Goal: Information Seeking & Learning: Learn about a topic

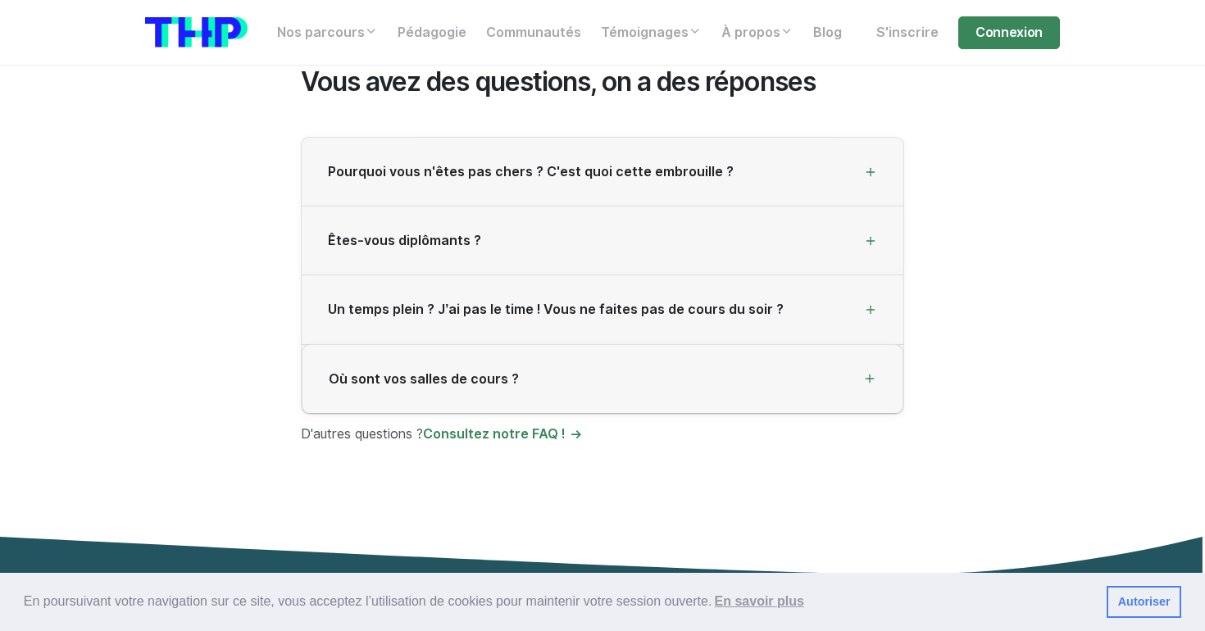
scroll to position [4439, 0]
click at [876, 166] on icon at bounding box center [870, 172] width 13 height 13
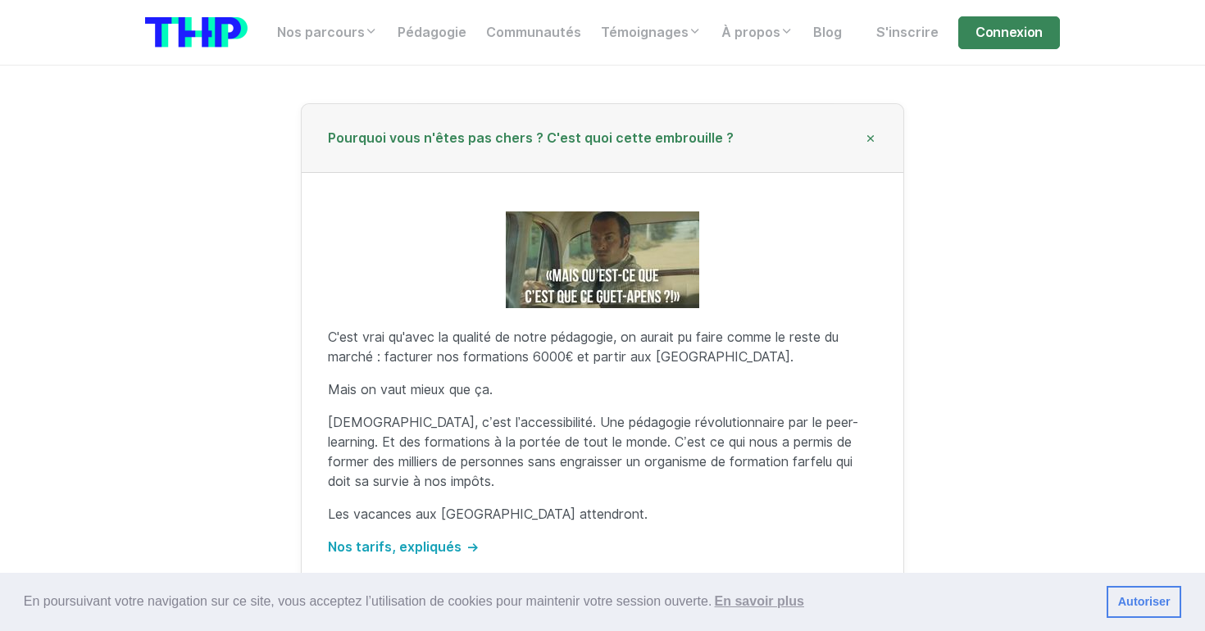
scroll to position [4472, 0]
click at [875, 128] on div "Pourquoi vous n'êtes pas chers ? C'est quoi cette embrouille ?" at bounding box center [603, 139] width 602 height 69
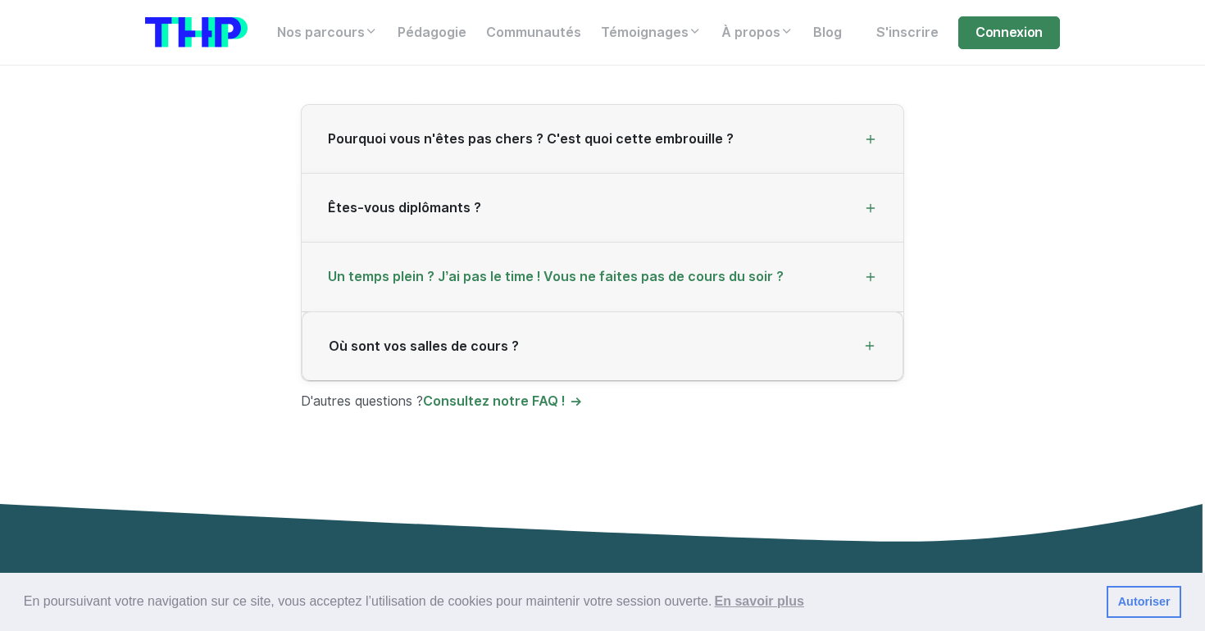
click at [881, 263] on div "Un temps plein ? J’ai pas le time ! Vous ne faites pas de cours du soir ?" at bounding box center [603, 277] width 602 height 69
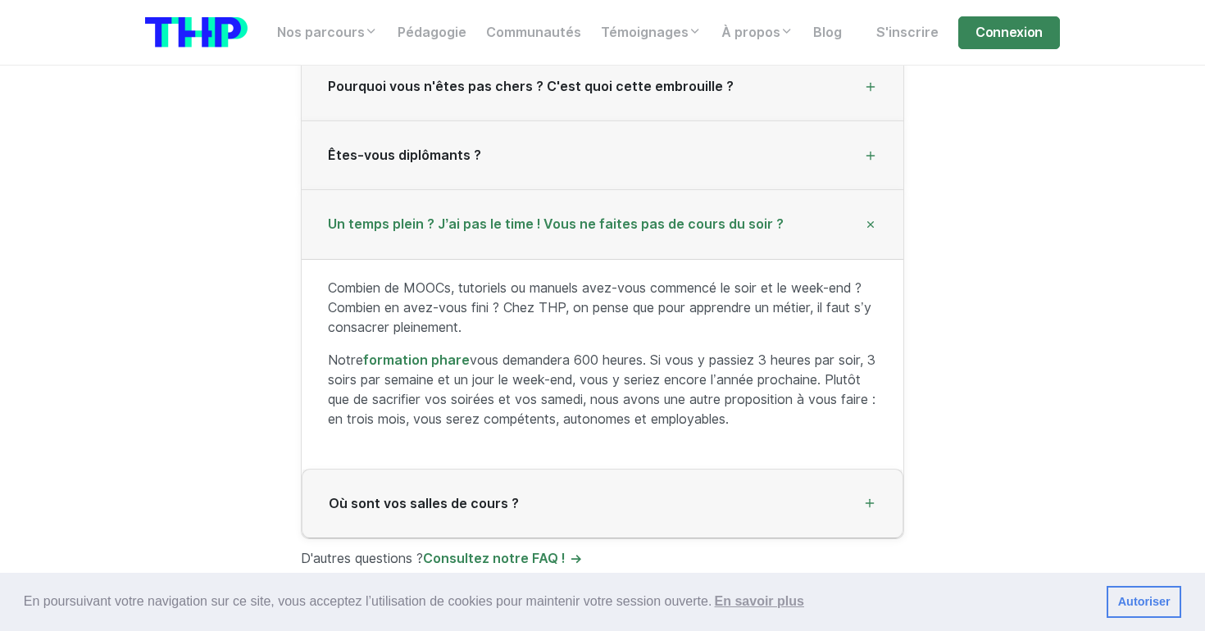
scroll to position [4529, 0]
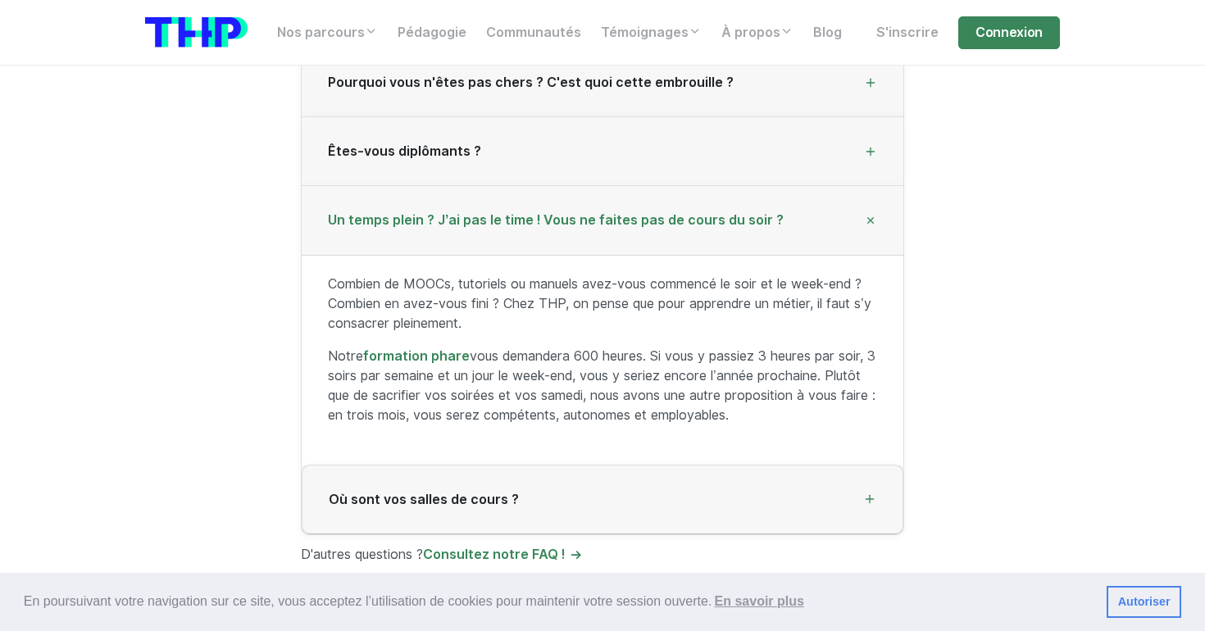
click at [870, 212] on icon at bounding box center [871, 221] width 19 height 19
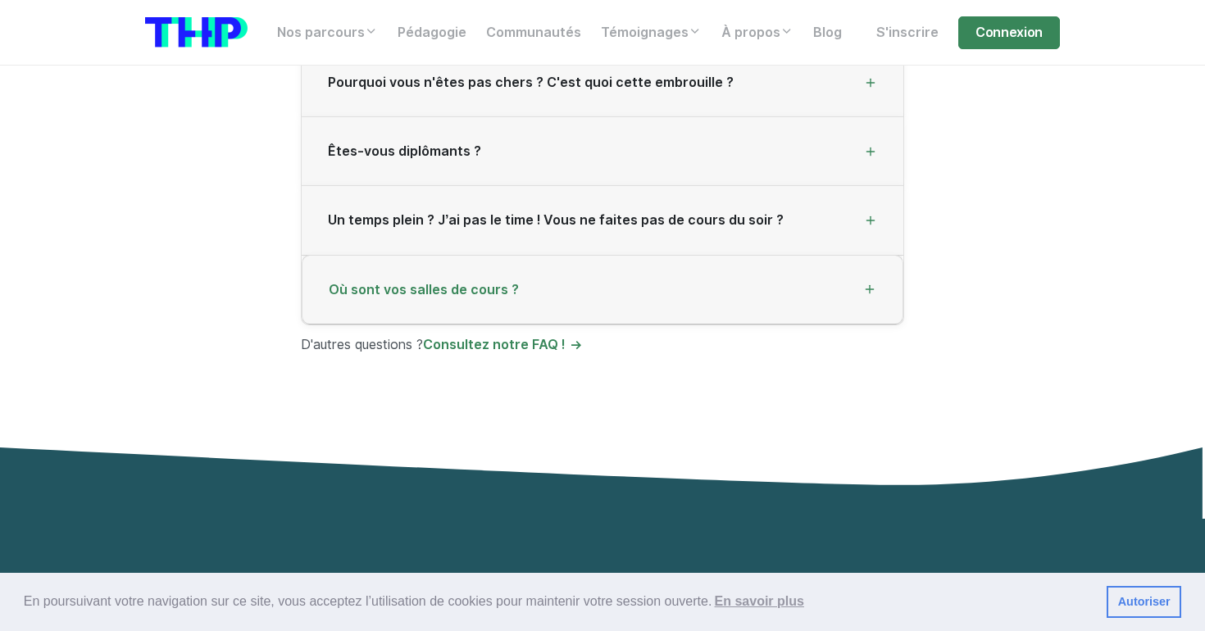
click at [872, 283] on icon at bounding box center [869, 289] width 13 height 13
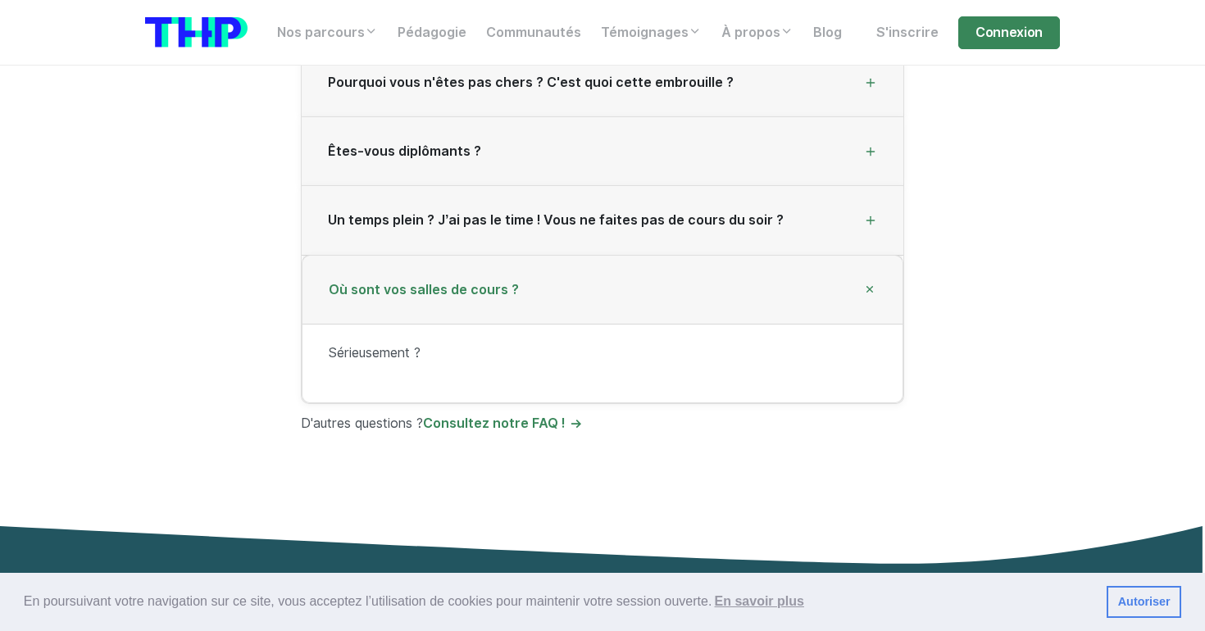
click at [872, 280] on icon at bounding box center [870, 289] width 19 height 19
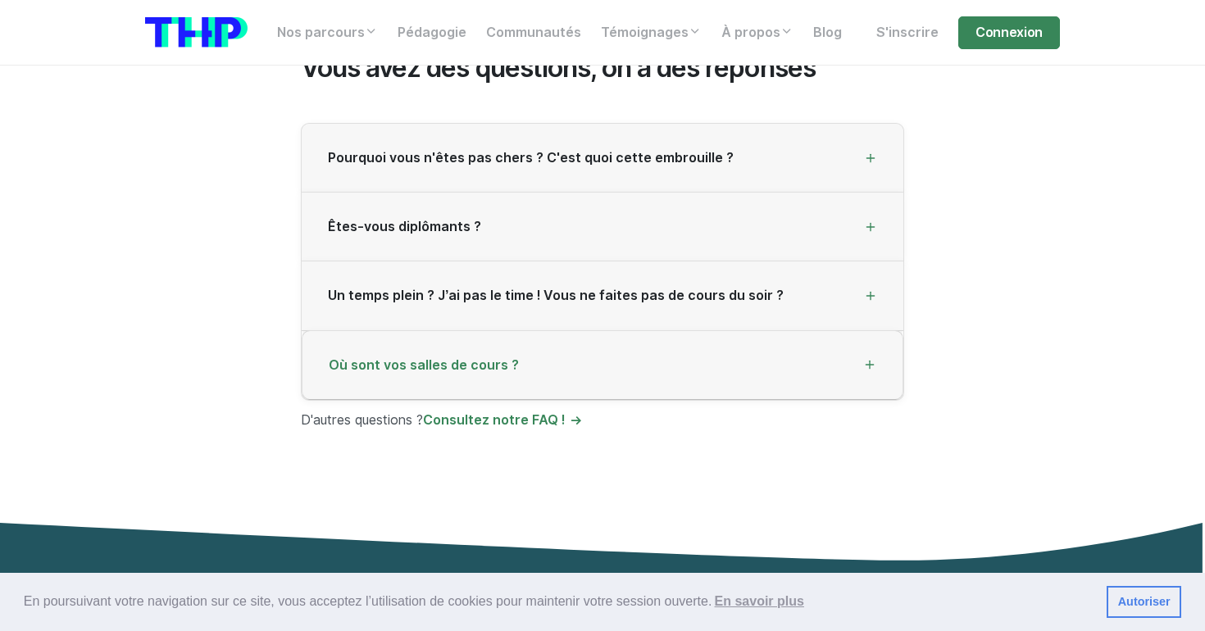
scroll to position [4446, 0]
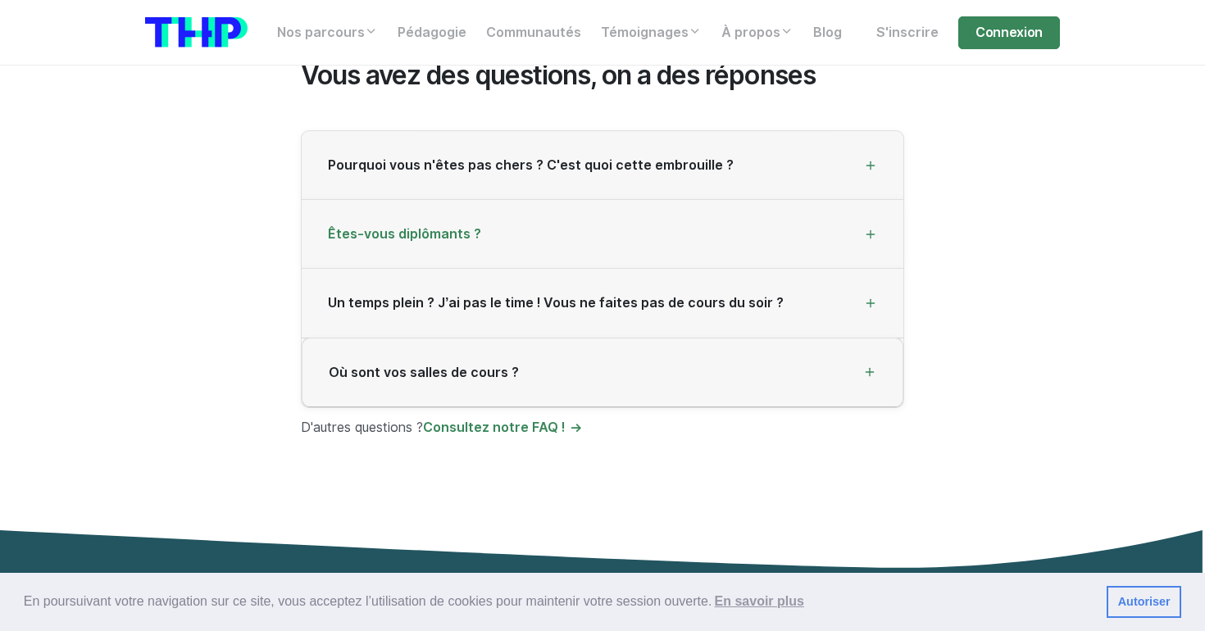
click at [859, 225] on div "Êtes-vous diplômants ?" at bounding box center [603, 234] width 602 height 69
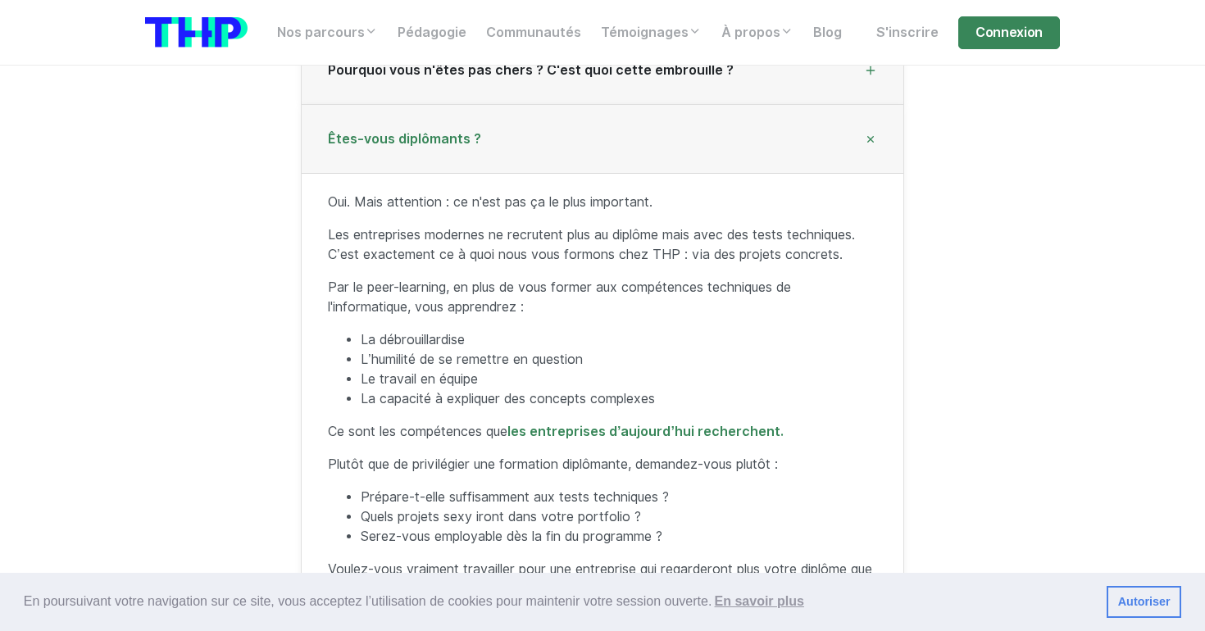
scroll to position [4522, 0]
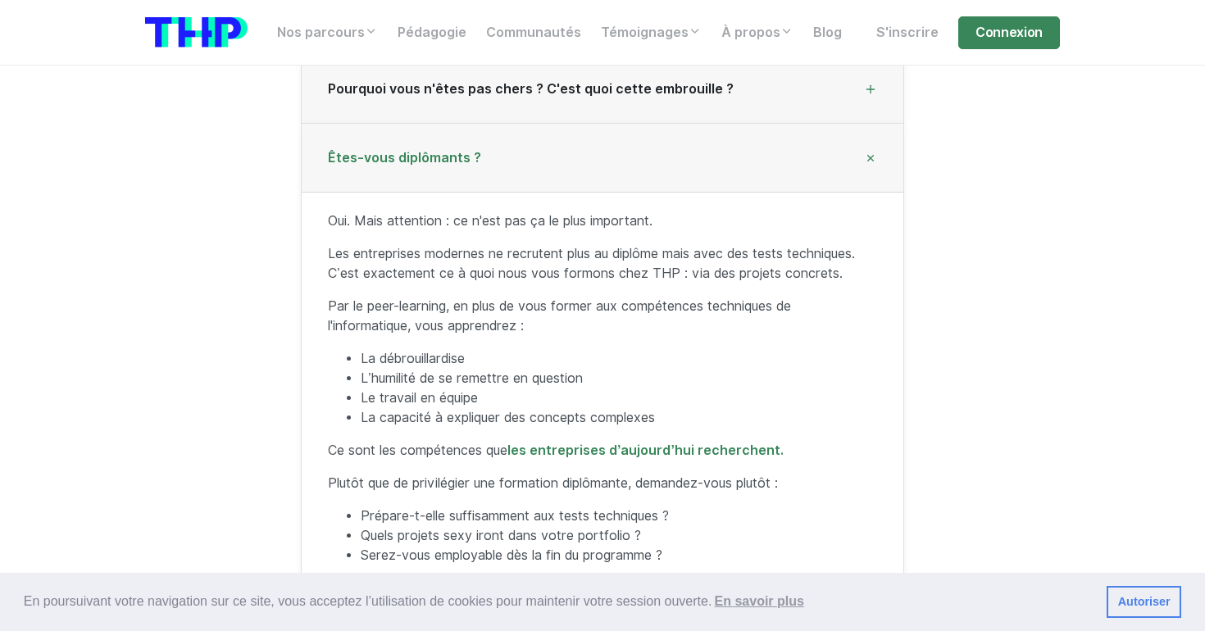
click at [873, 149] on icon at bounding box center [871, 158] width 19 height 19
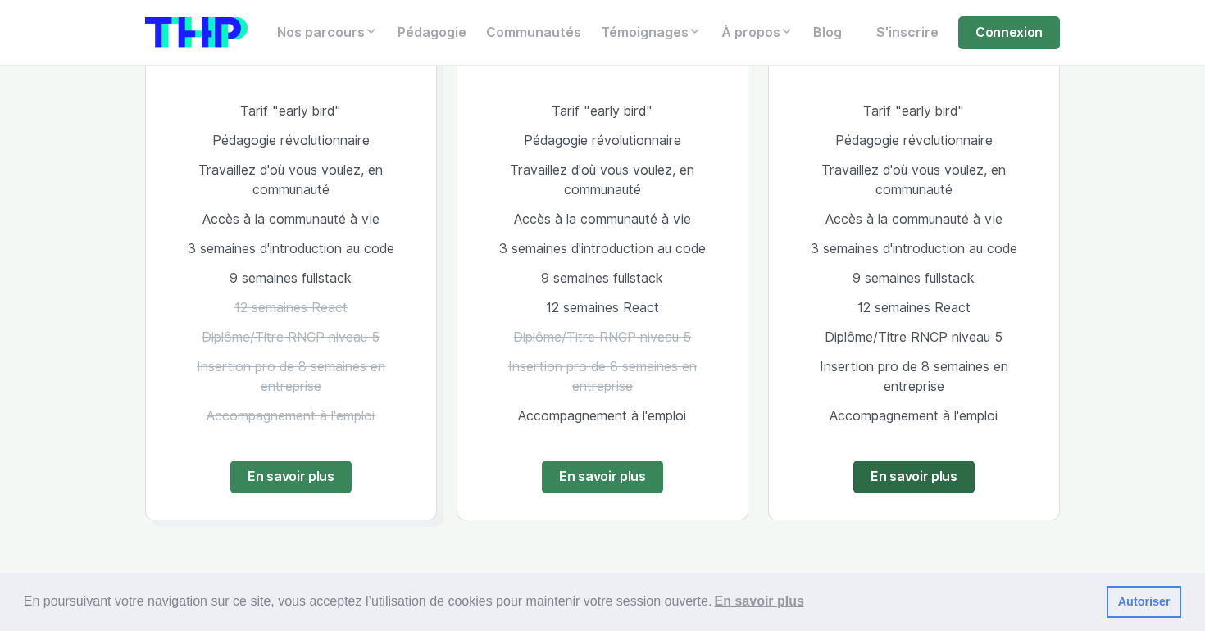
scroll to position [3279, 0]
click at [281, 460] on link "En savoir plus" at bounding box center [290, 476] width 121 height 33
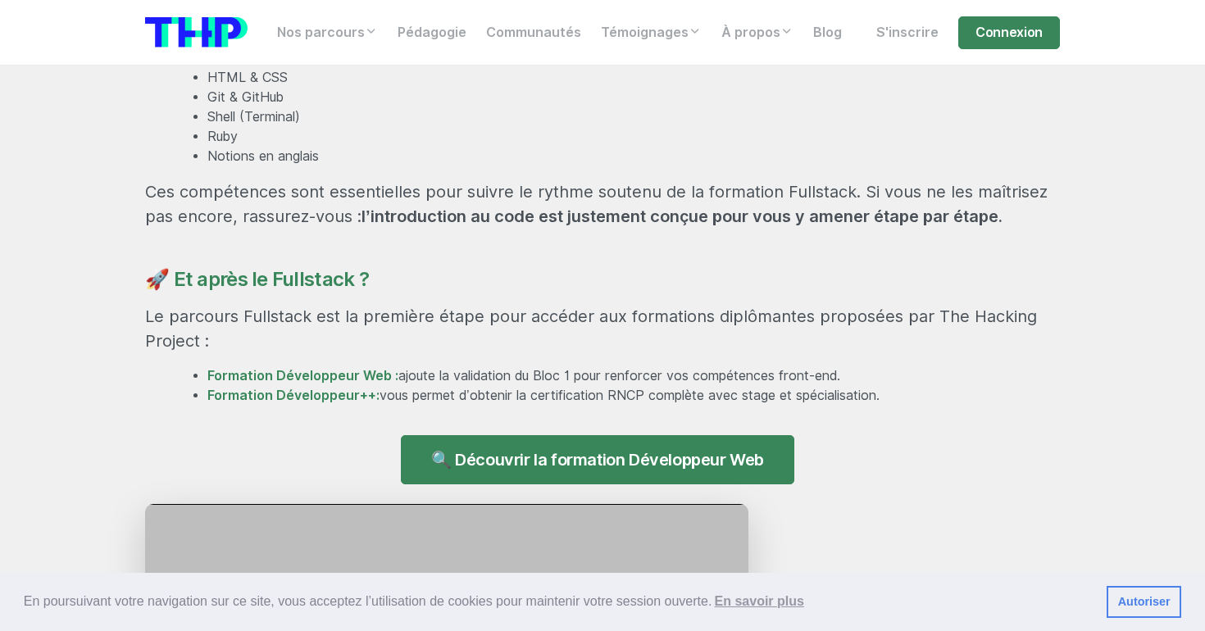
scroll to position [1373, 0]
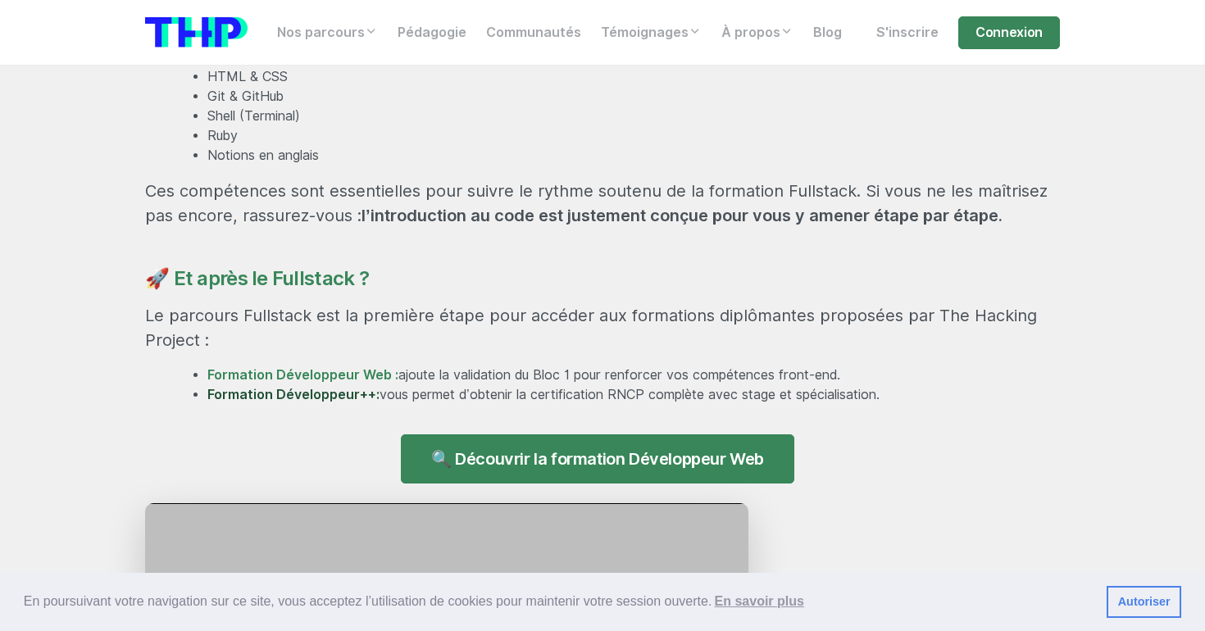
click at [343, 389] on link "Formation Développeur++:" at bounding box center [293, 395] width 172 height 16
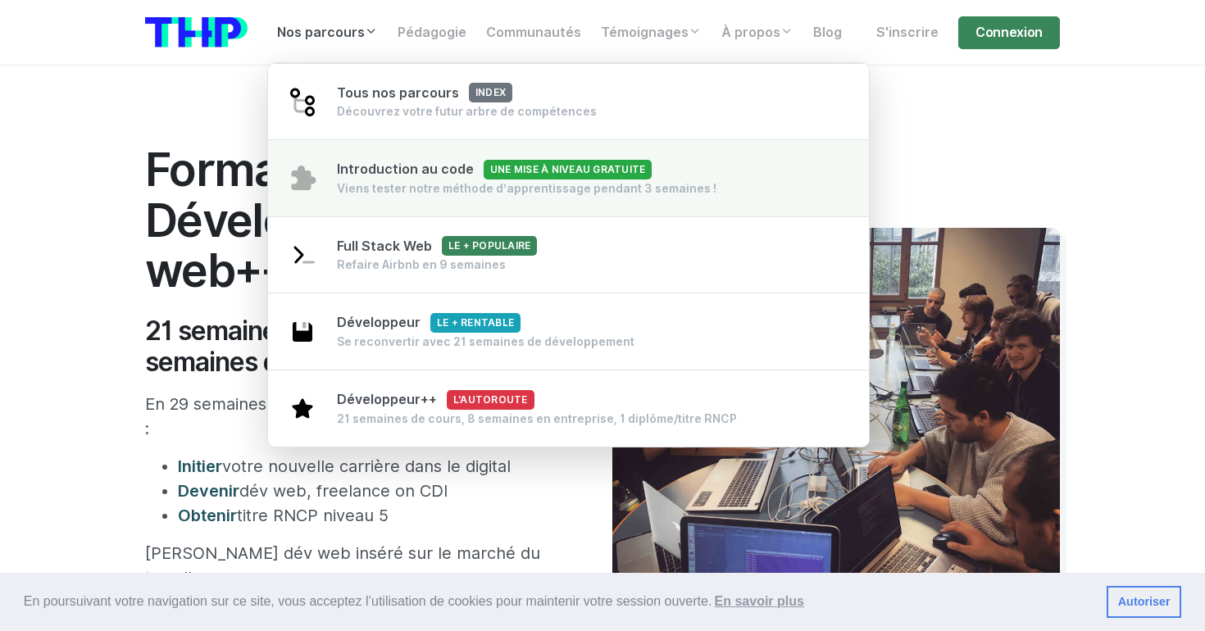
click at [399, 168] on span "Introduction au code Une mise à niveau gratuite" at bounding box center [494, 170] width 315 height 16
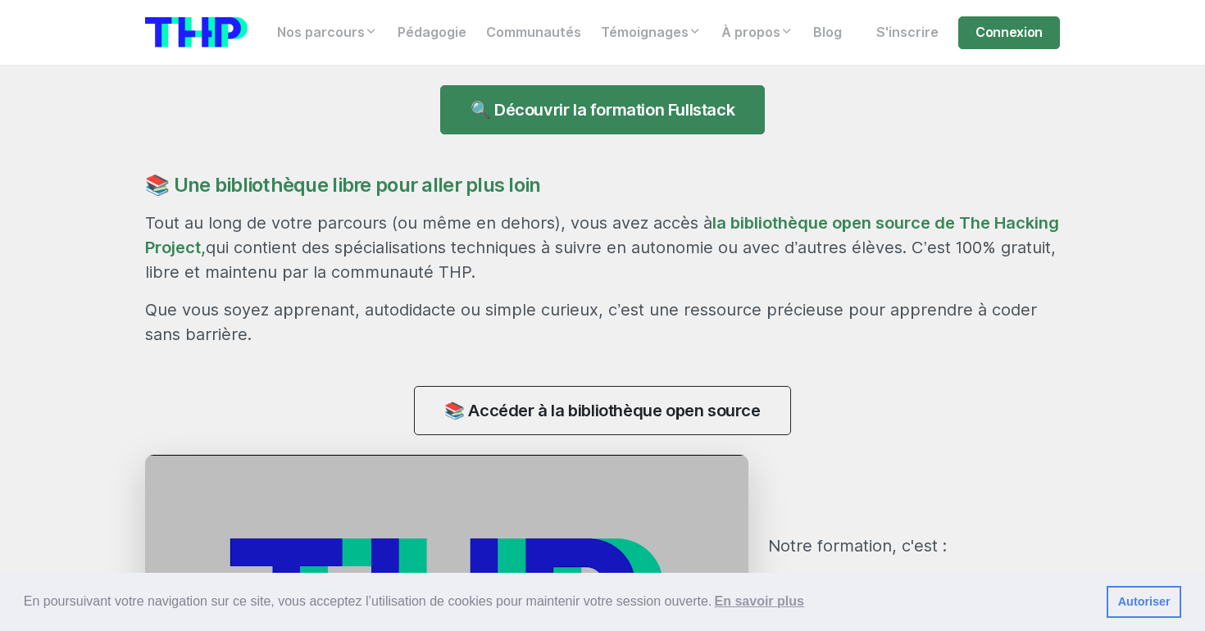
scroll to position [1305, 0]
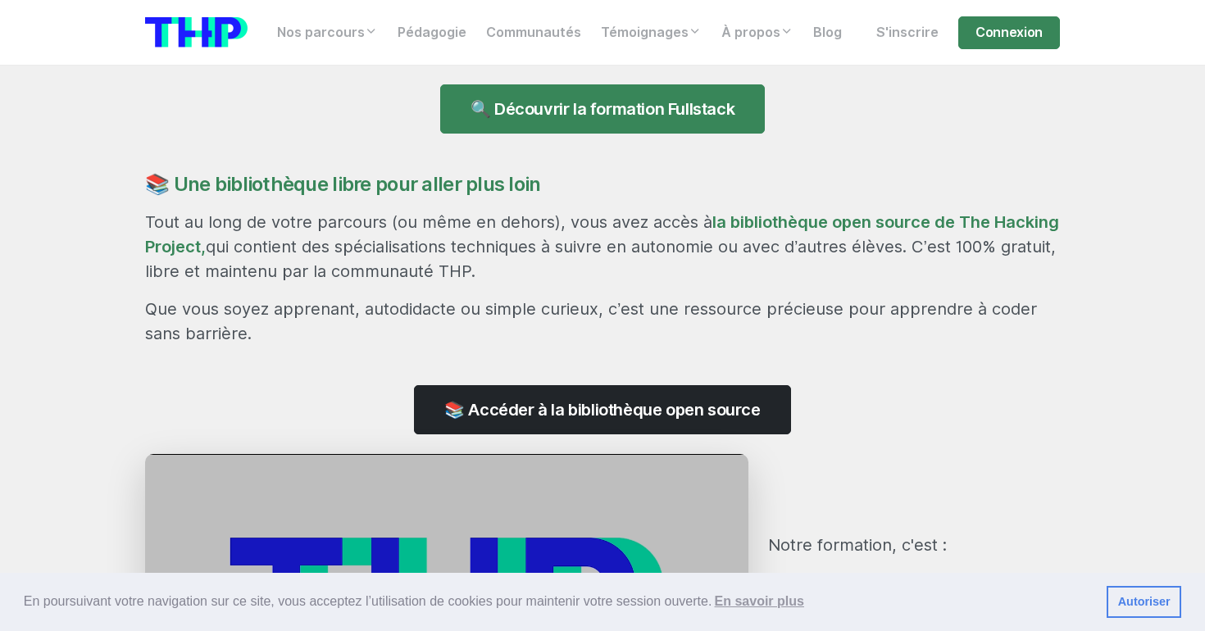
click at [478, 403] on link "📚 Accéder à la bibliothèque open source" at bounding box center [602, 409] width 376 height 49
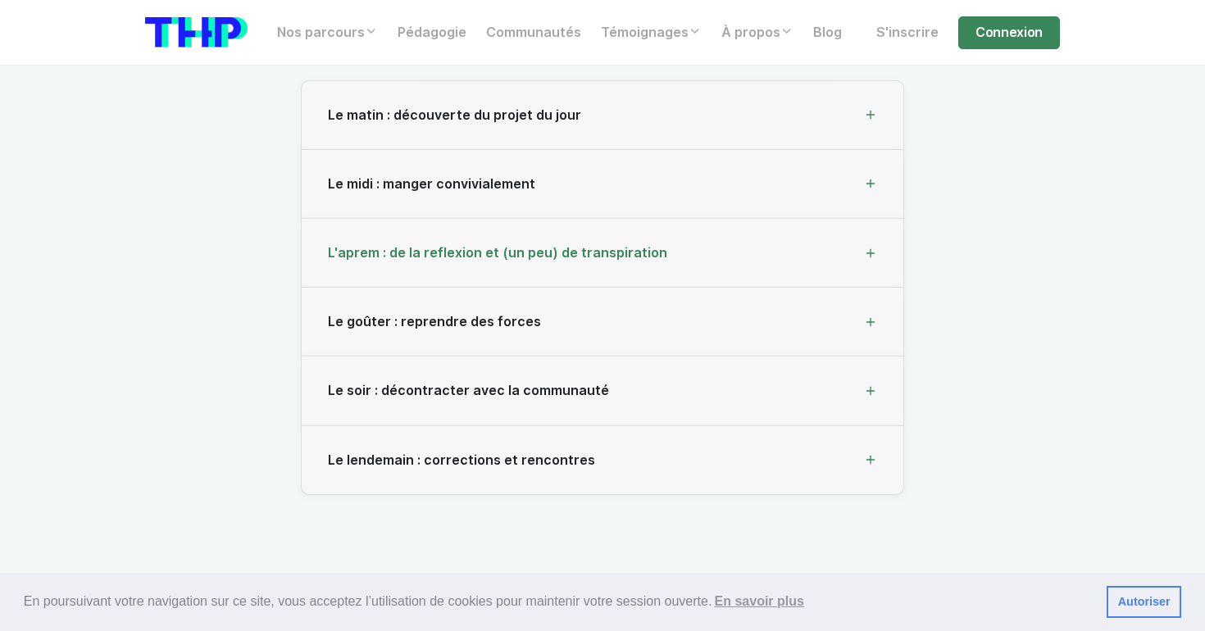
scroll to position [4776, 0]
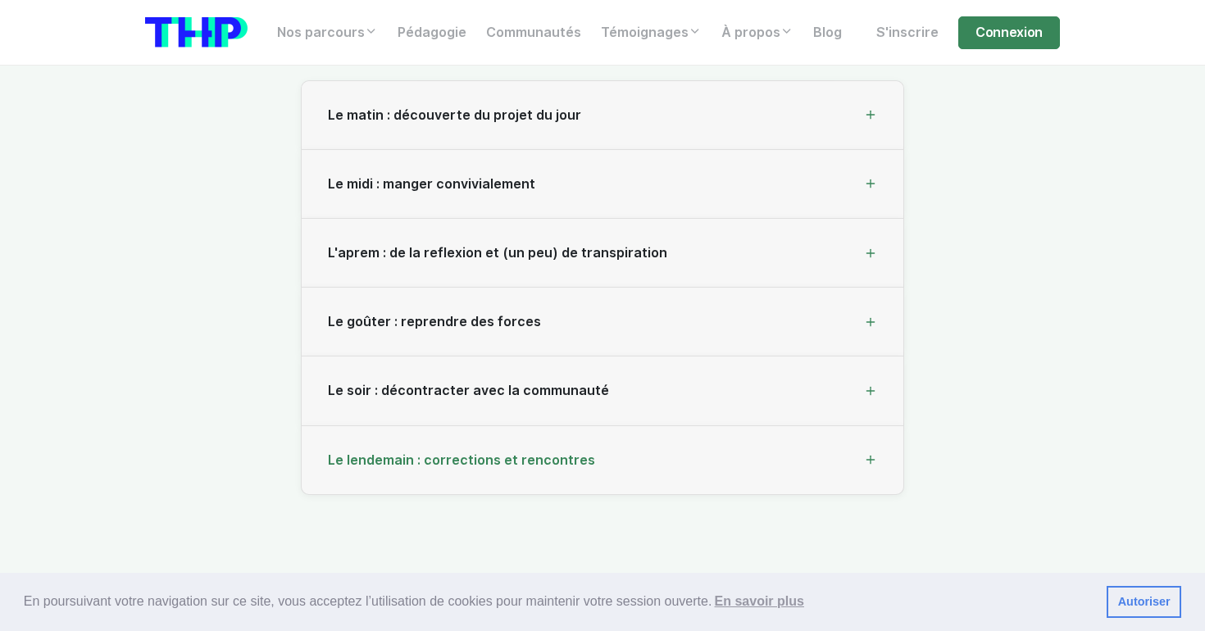
click at [760, 464] on div "Le lendemain : corrections et rencontres" at bounding box center [603, 460] width 602 height 69
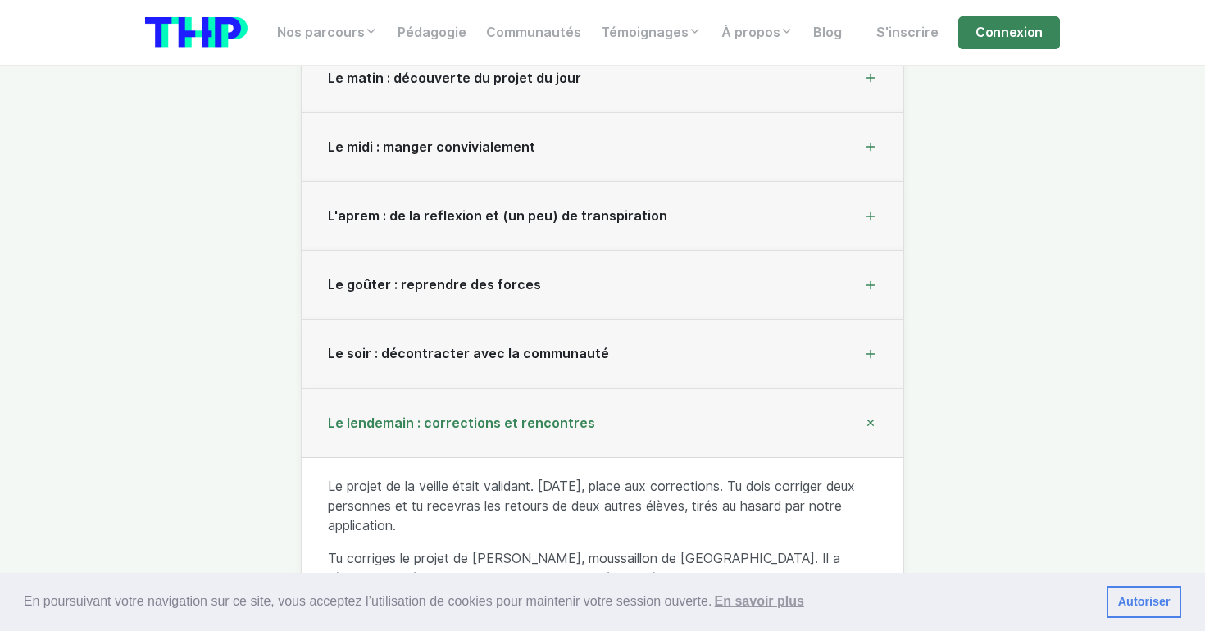
scroll to position [4825, 0]
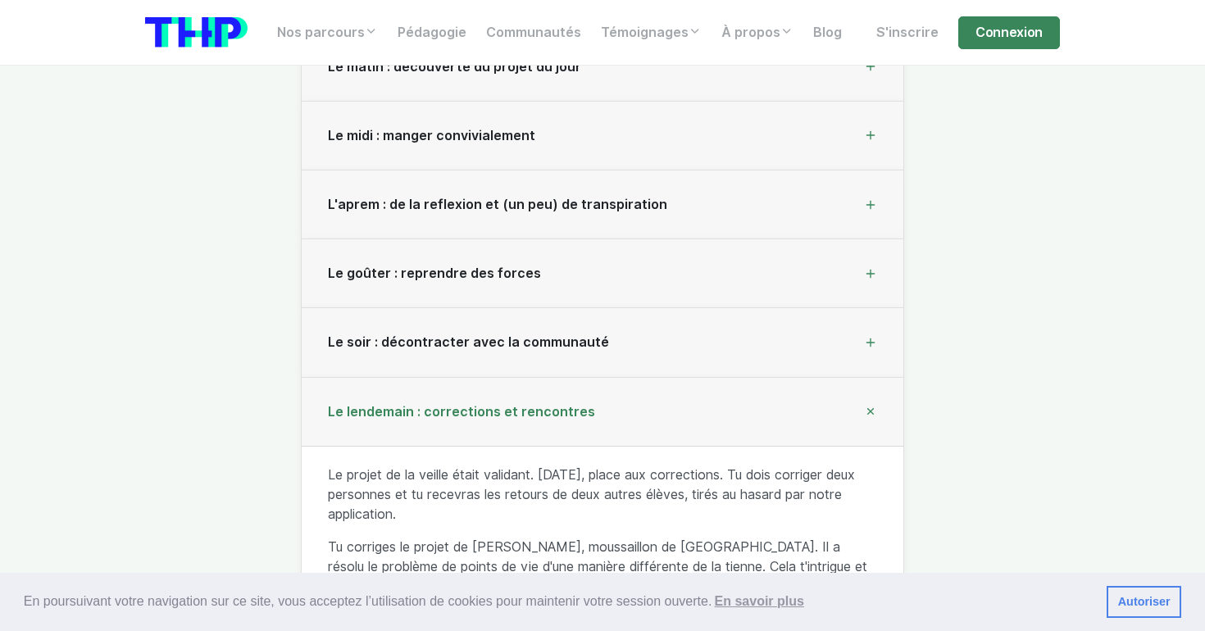
click at [766, 418] on div "Le lendemain : corrections et rencontres" at bounding box center [603, 412] width 602 height 69
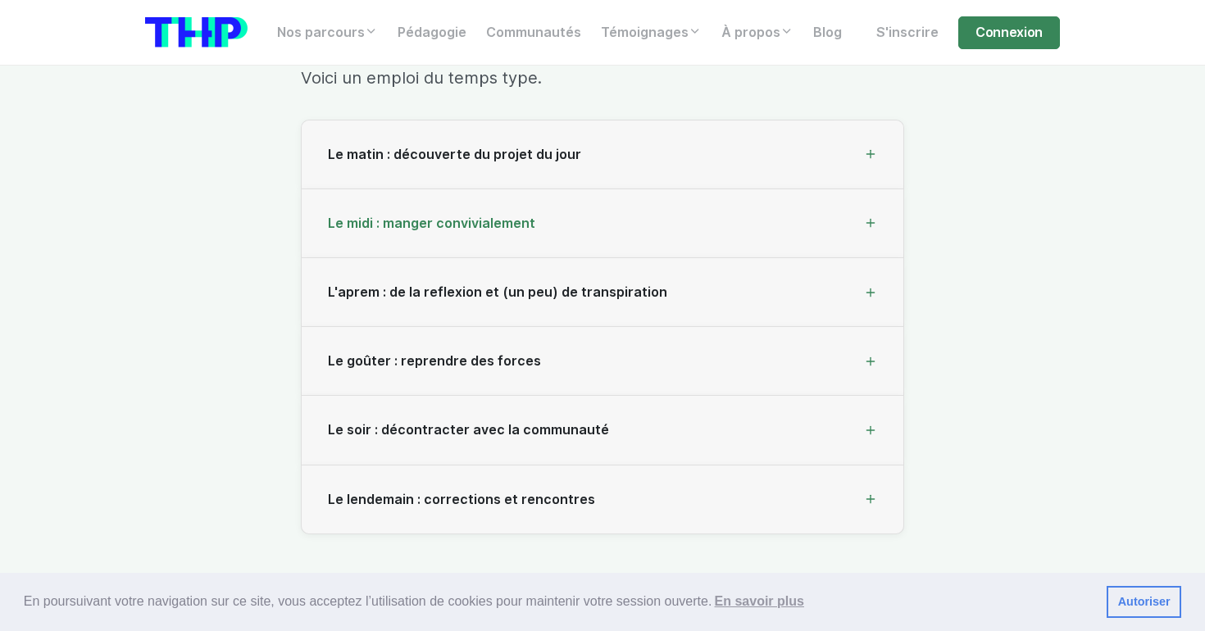
scroll to position [4727, 0]
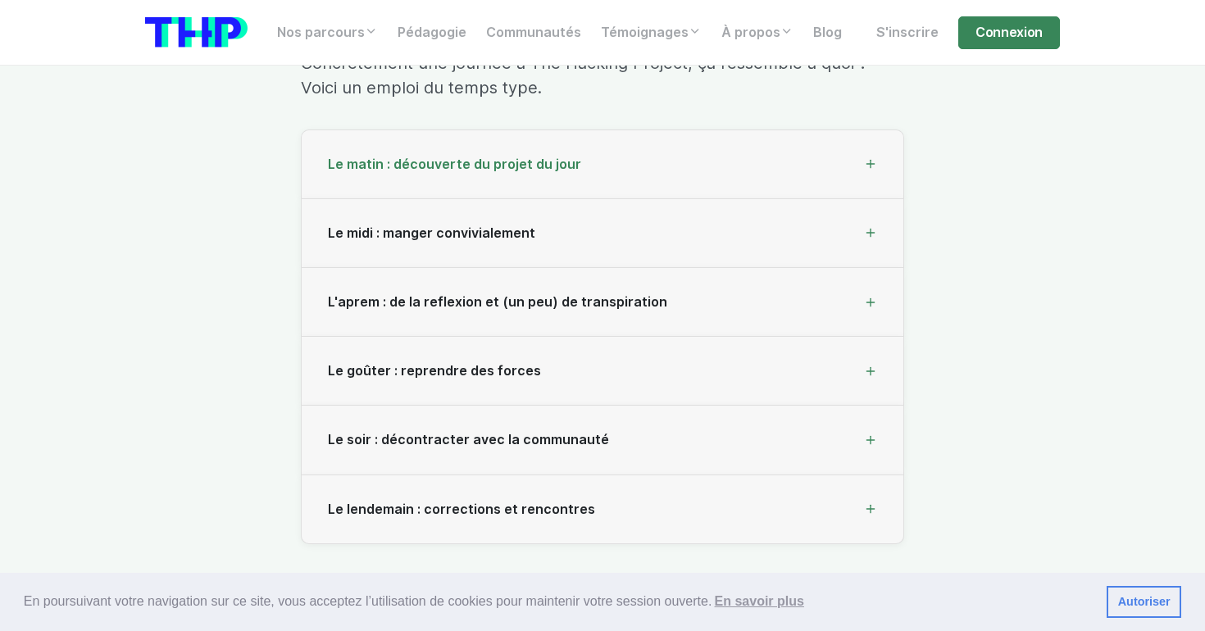
click at [749, 180] on div "Le matin : découverte du projet du jour" at bounding box center [603, 164] width 602 height 69
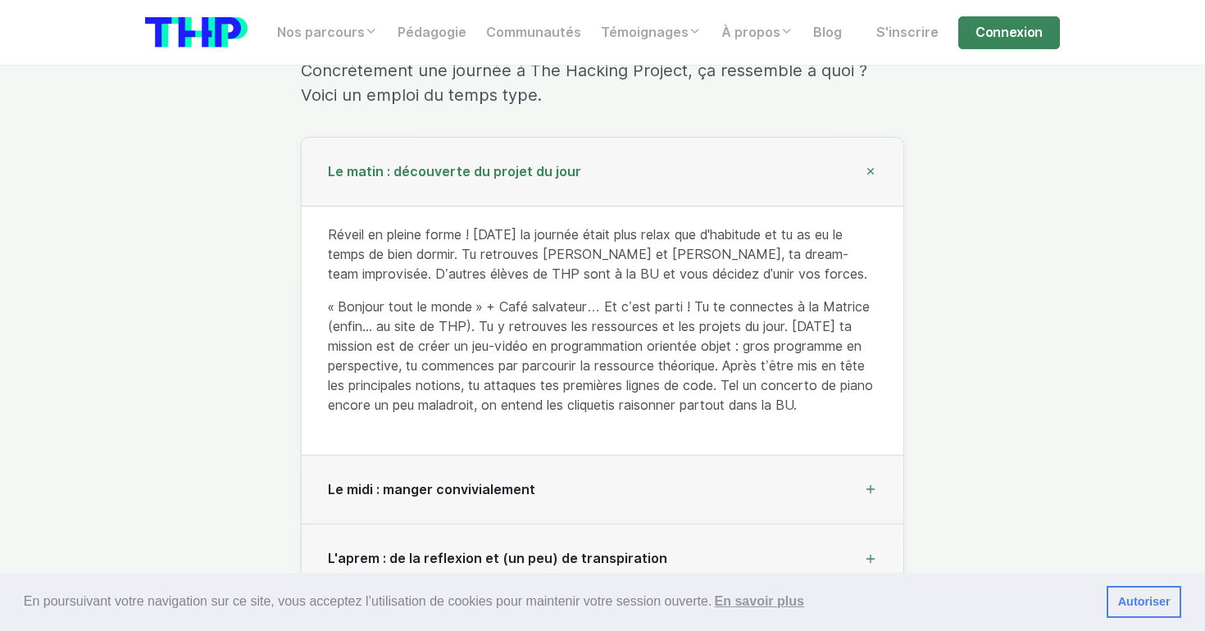
scroll to position [4706, 0]
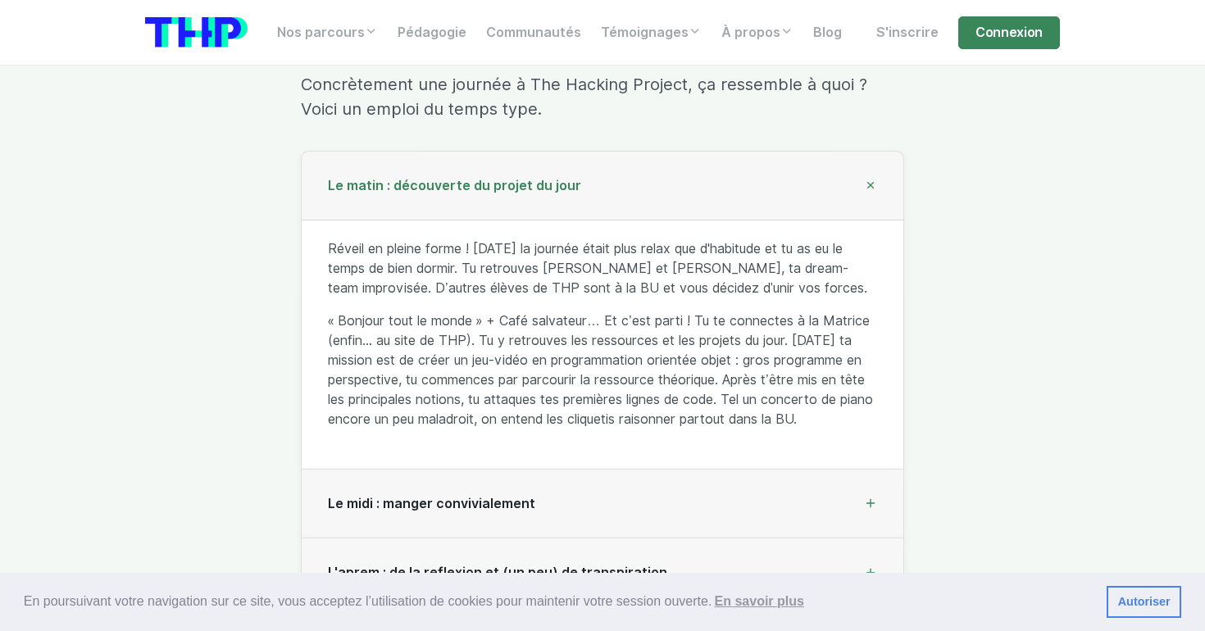
click at [872, 193] on icon at bounding box center [871, 185] width 19 height 19
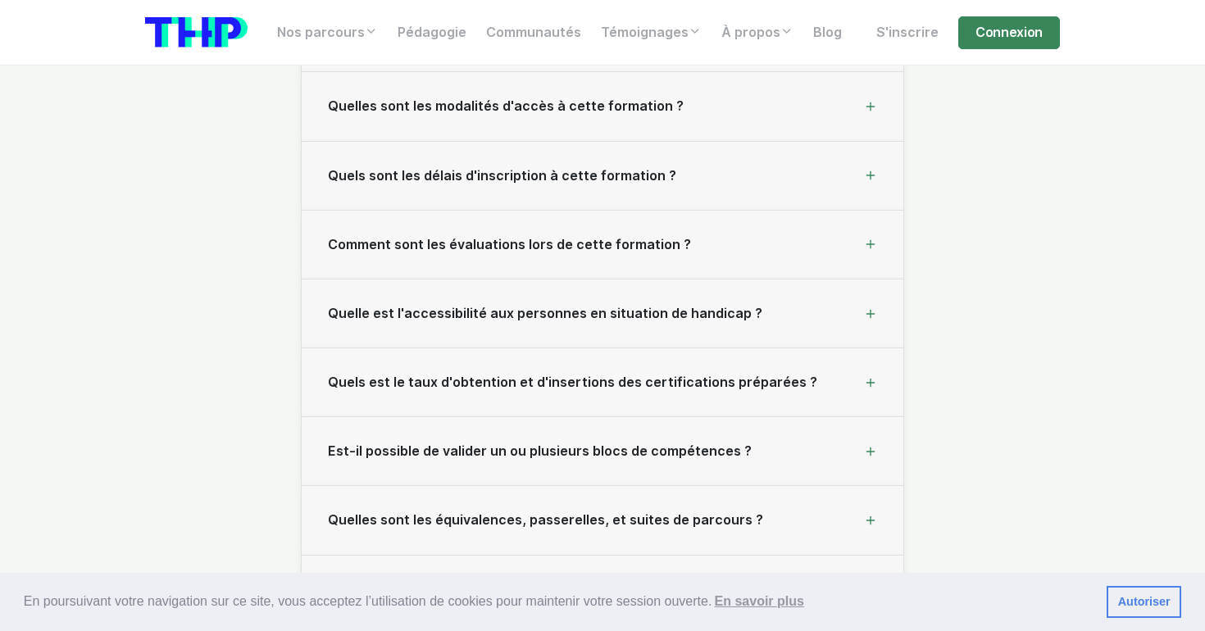
scroll to position [16897, 0]
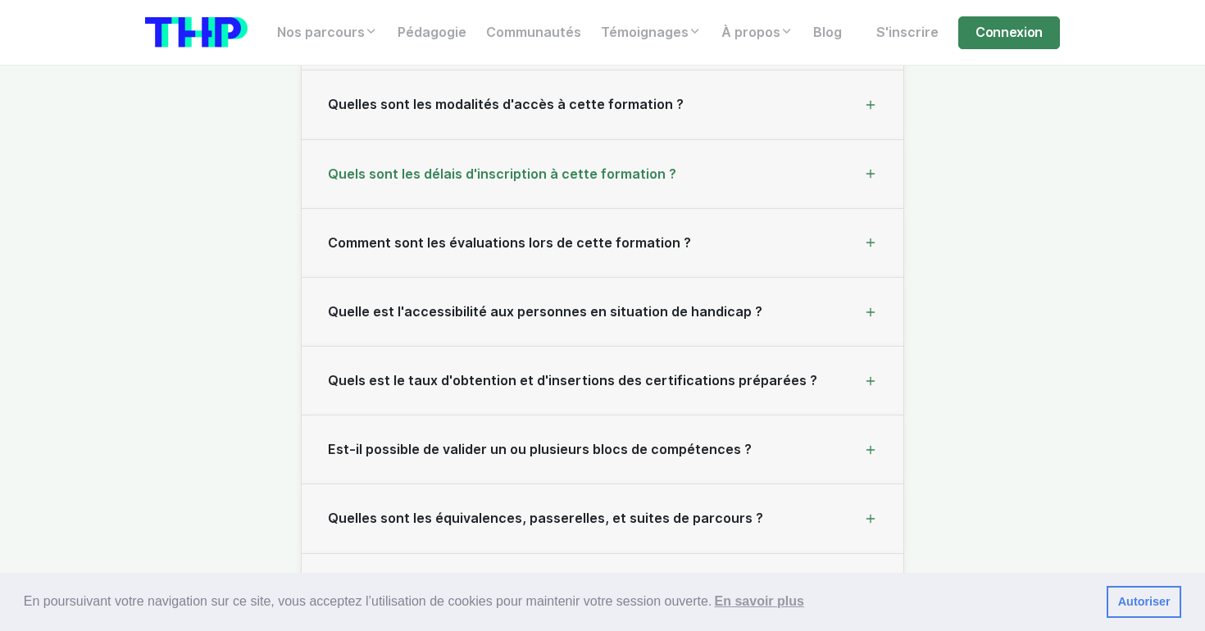
click at [870, 167] on icon at bounding box center [870, 173] width 13 height 13
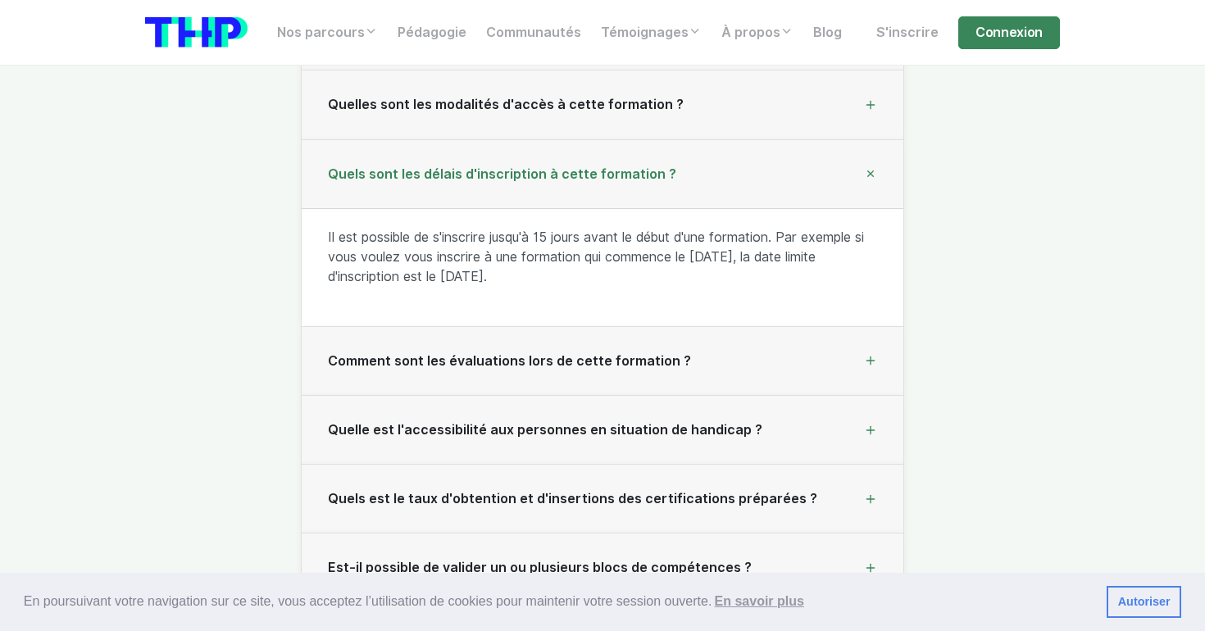
click at [870, 165] on icon at bounding box center [871, 174] width 19 height 19
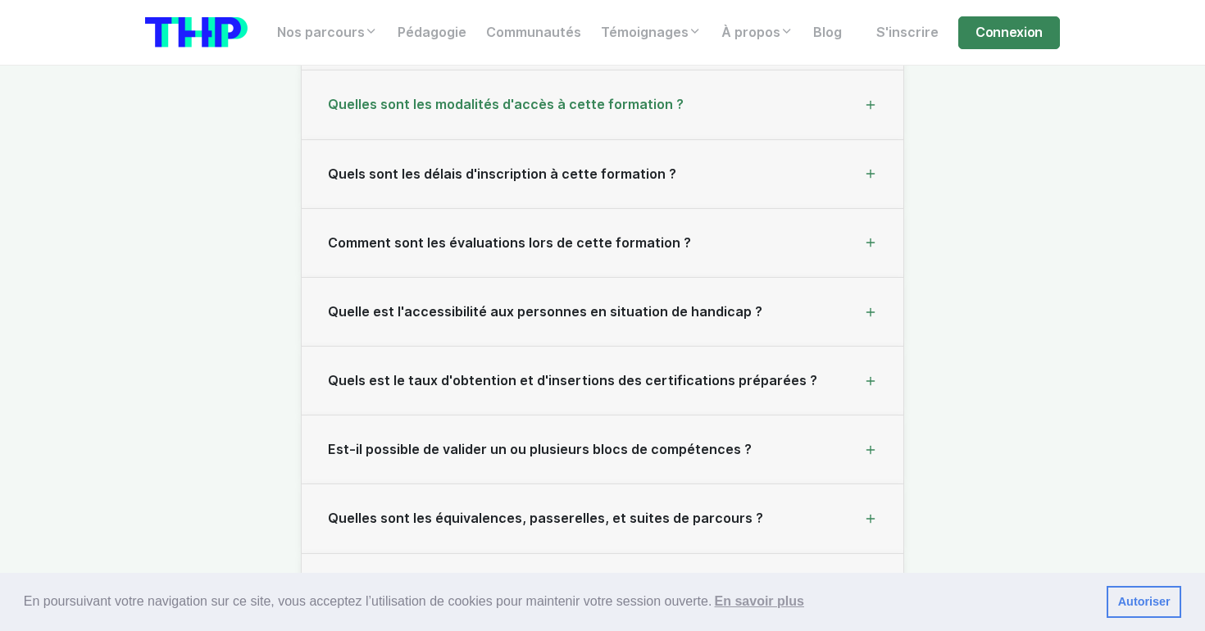
click at [860, 88] on div "Quelles sont les modalités d'accès à cette formation ?" at bounding box center [603, 105] width 602 height 69
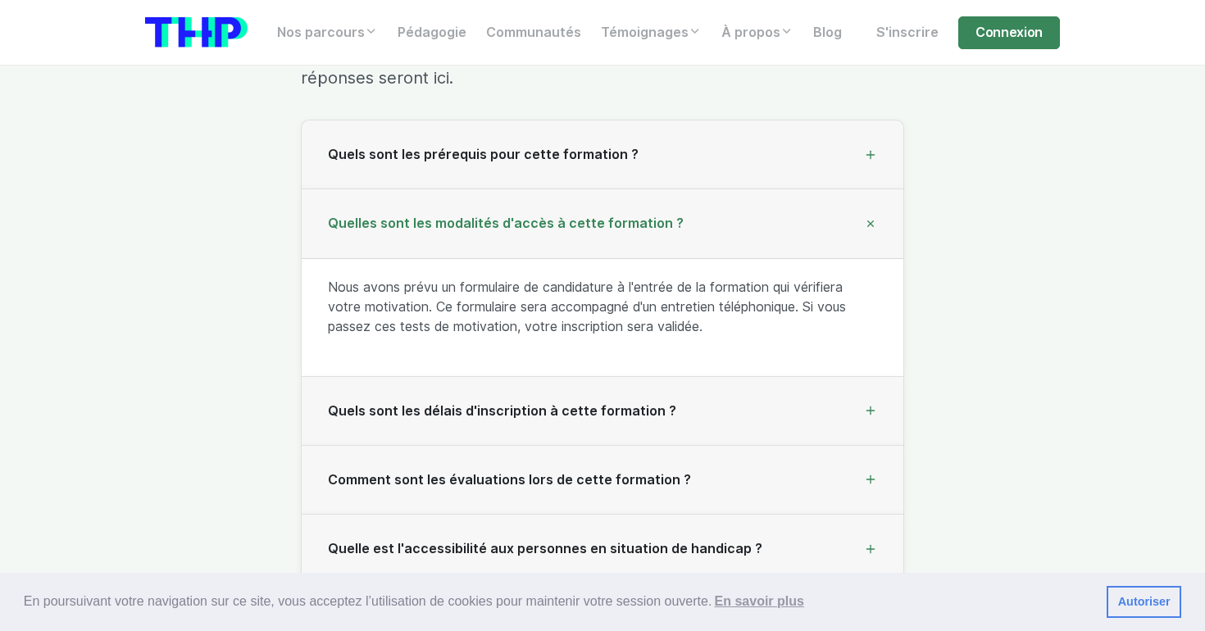
scroll to position [16776, 0]
click at [878, 216] on icon at bounding box center [871, 225] width 19 height 19
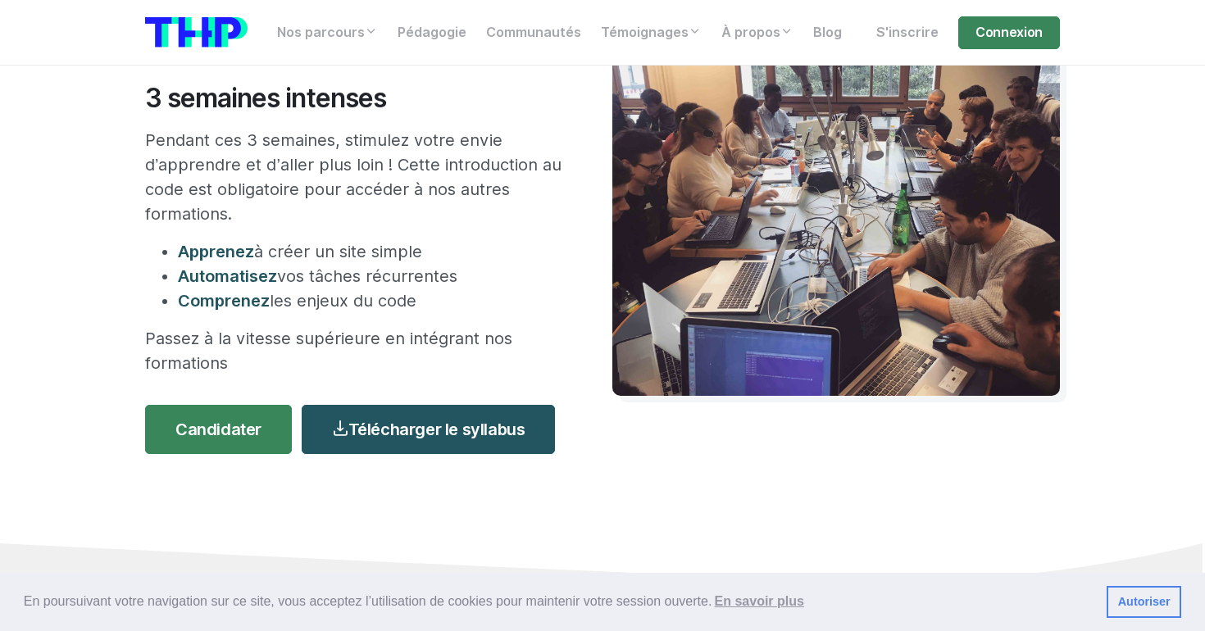
scroll to position [183, 0]
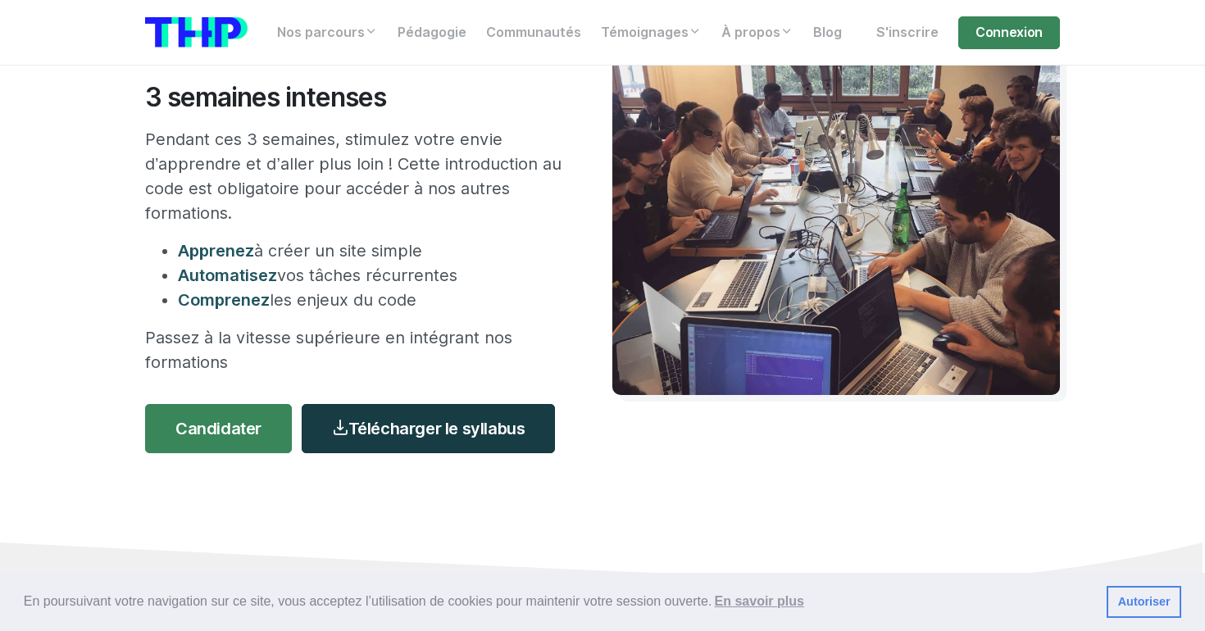
click at [468, 419] on link "Télécharger le syllabus" at bounding box center [428, 428] width 253 height 49
